Goal: Task Accomplishment & Management: Use online tool/utility

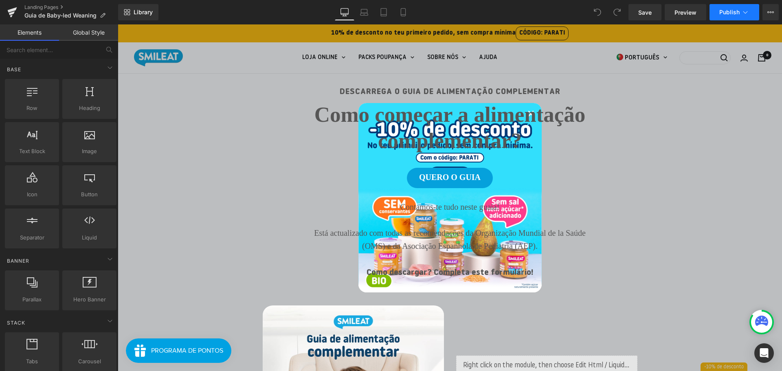
click at [734, 13] on span "Publish" at bounding box center [729, 12] width 20 height 7
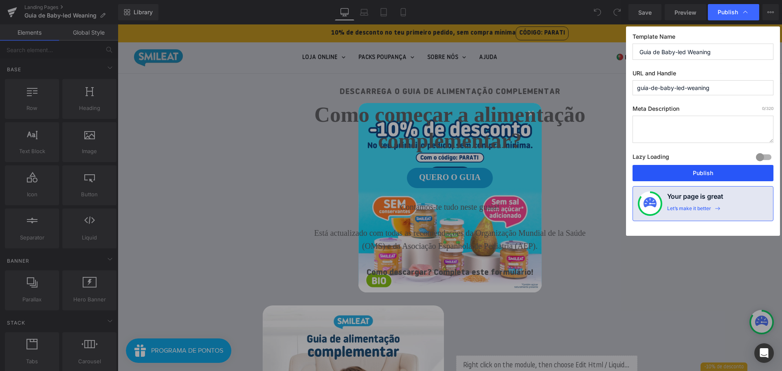
click at [717, 171] on button "Publish" at bounding box center [703, 173] width 141 height 16
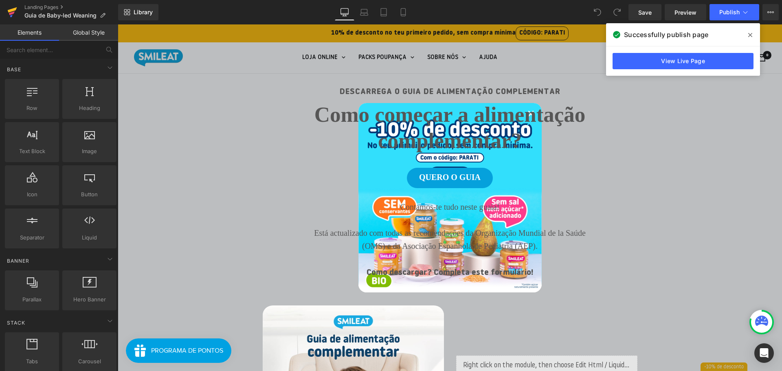
click at [12, 12] on icon at bounding box center [12, 13] width 6 height 4
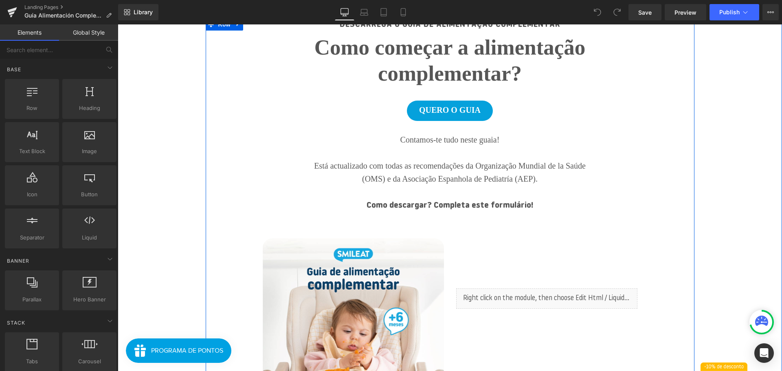
scroll to position [122, 0]
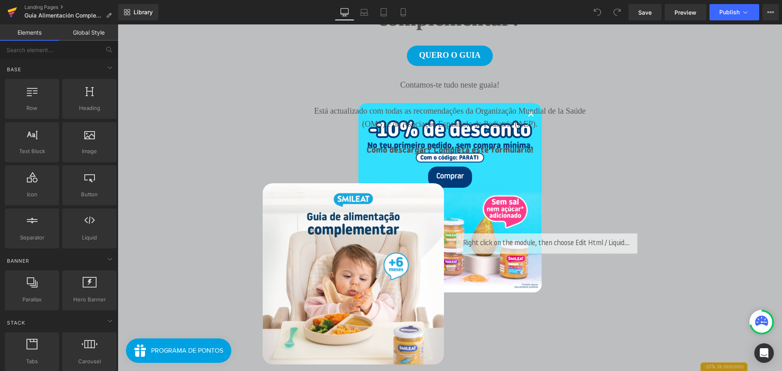
click at [5, 14] on link at bounding box center [12, 12] width 24 height 24
